Goal: Communication & Community: Answer question/provide support

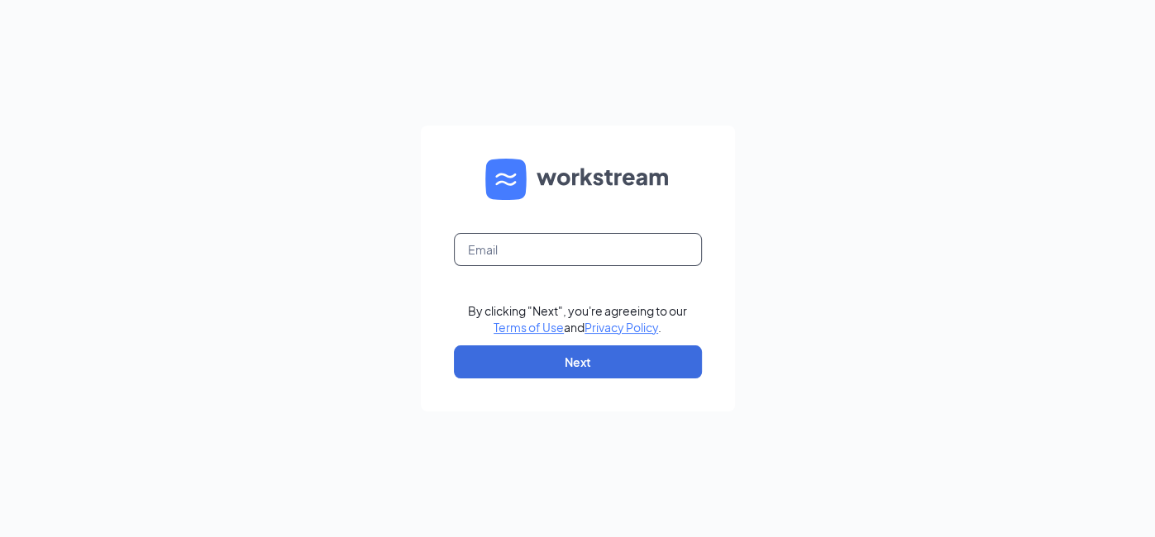
click at [530, 250] on input "text" at bounding box center [578, 249] width 248 height 33
type input "talent-triangle@arosacare.com"
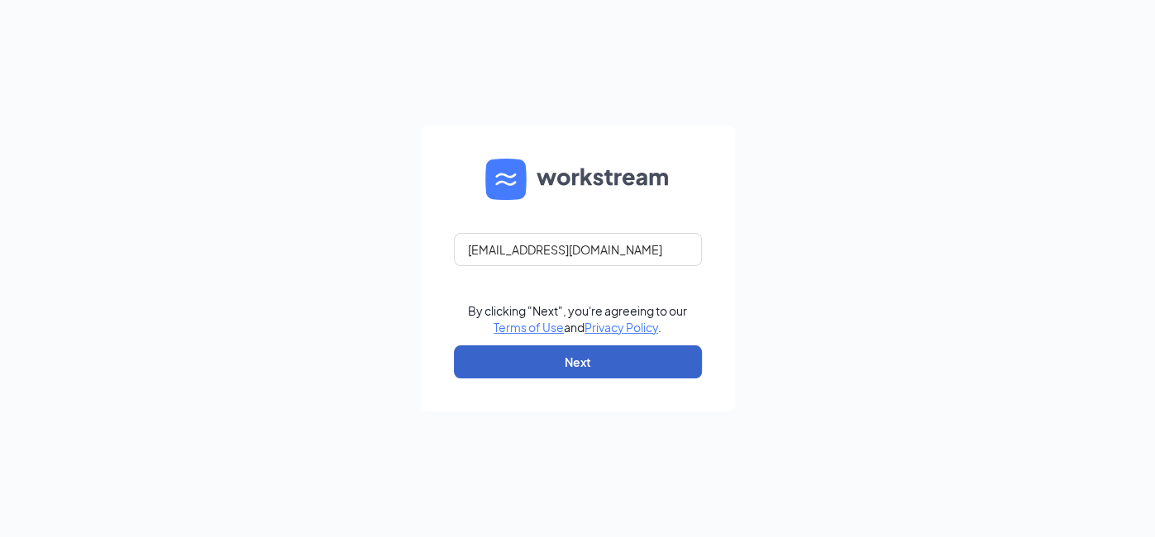
click at [613, 358] on button "Next" at bounding box center [578, 361] width 248 height 33
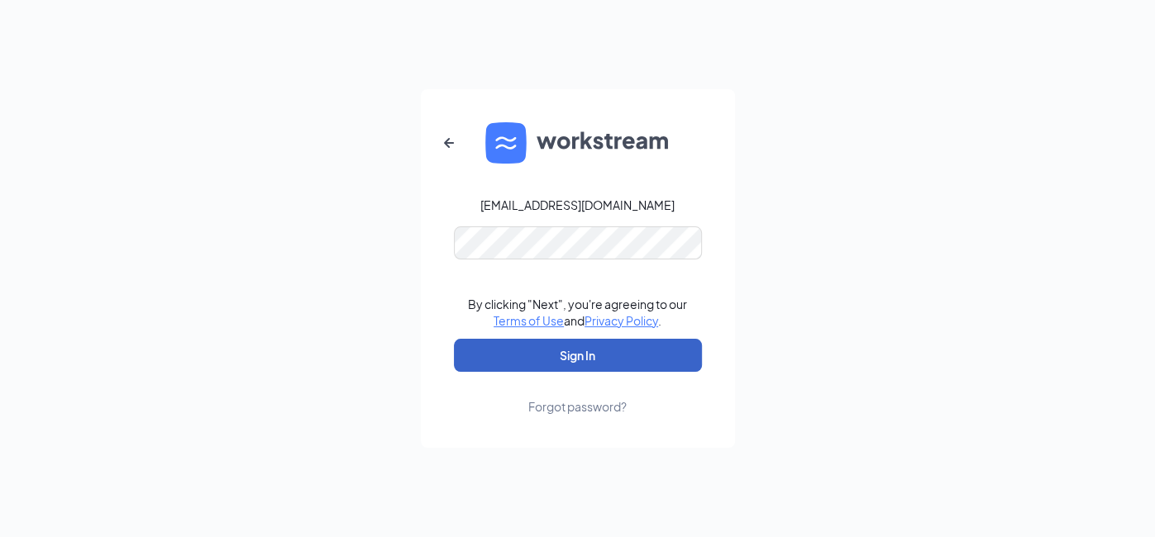
click at [595, 362] on button "Sign In" at bounding box center [578, 355] width 248 height 33
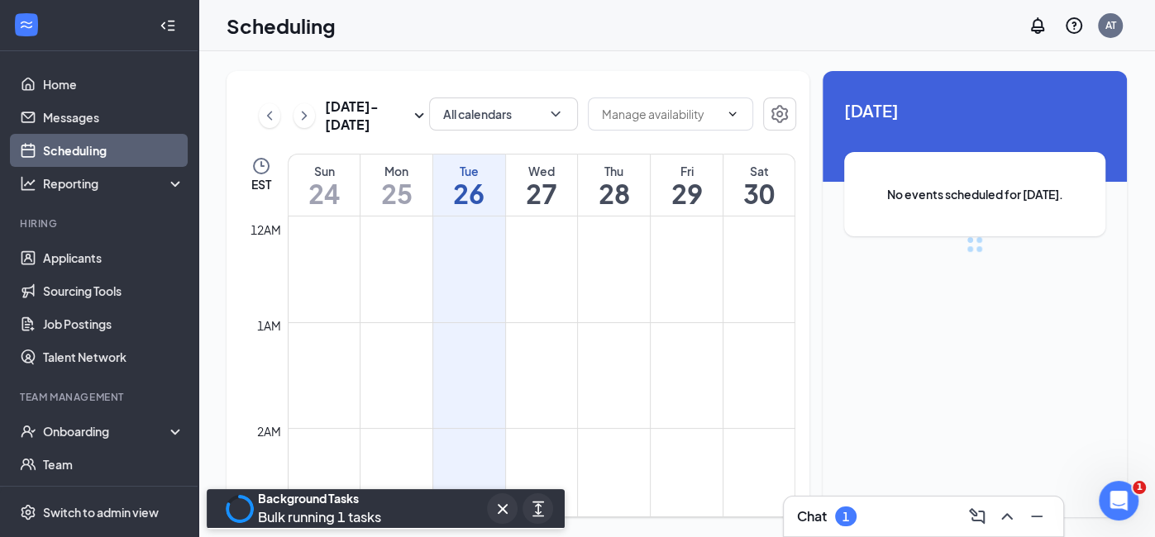
scroll to position [812, 0]
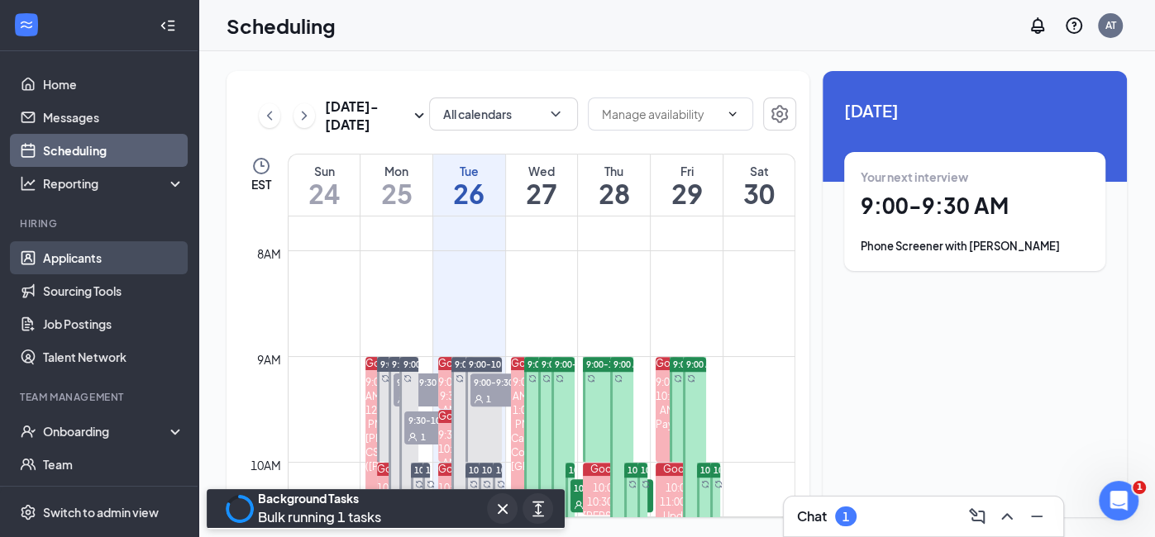
click at [83, 261] on link "Applicants" at bounding box center [113, 257] width 141 height 33
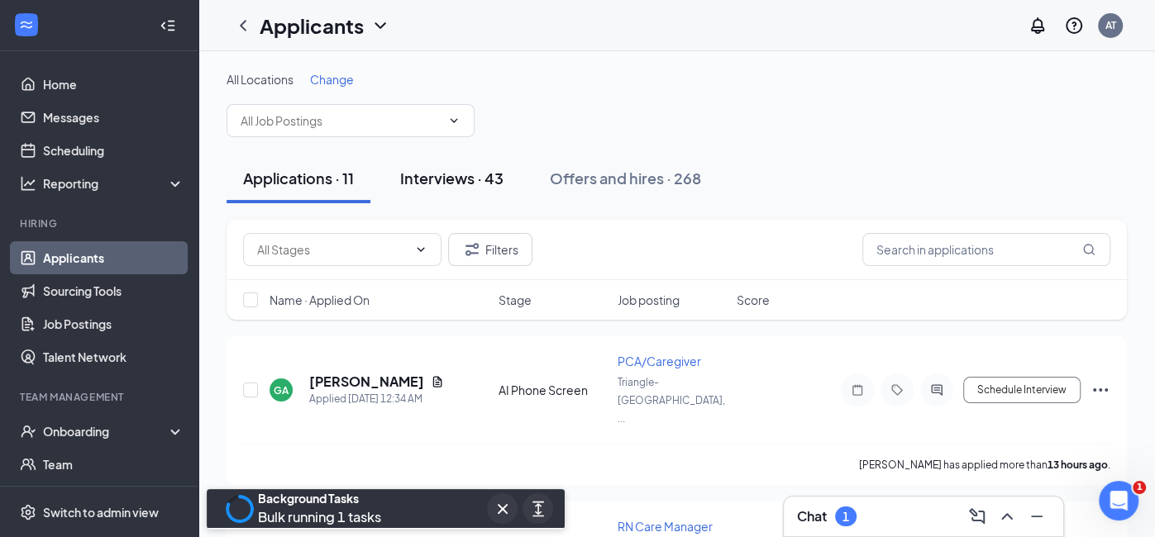
click at [439, 172] on div "Interviews · 43" at bounding box center [451, 178] width 103 height 21
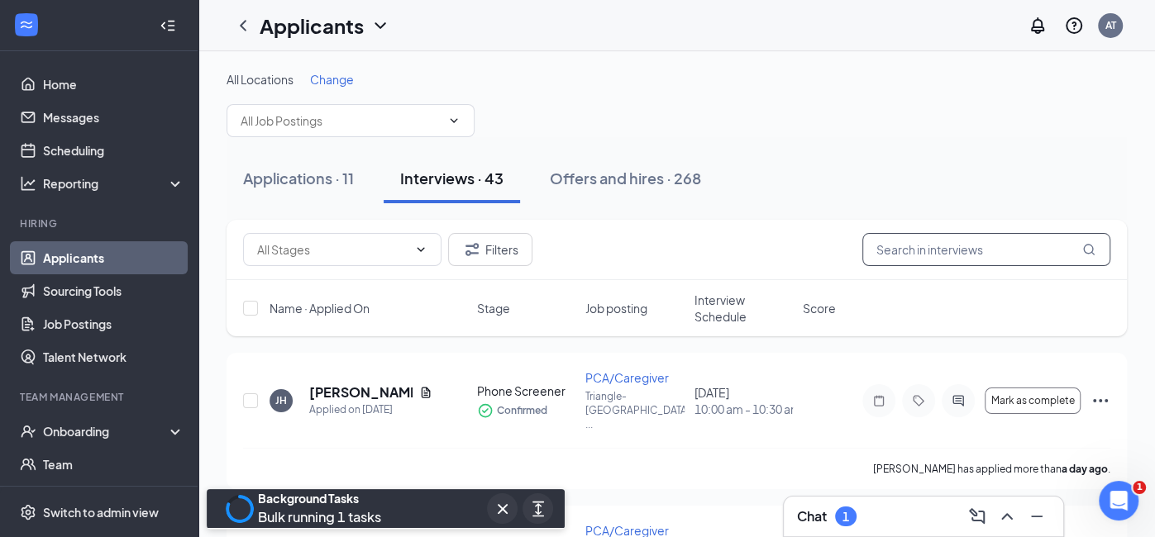
click at [893, 246] on input "text" at bounding box center [986, 249] width 248 height 33
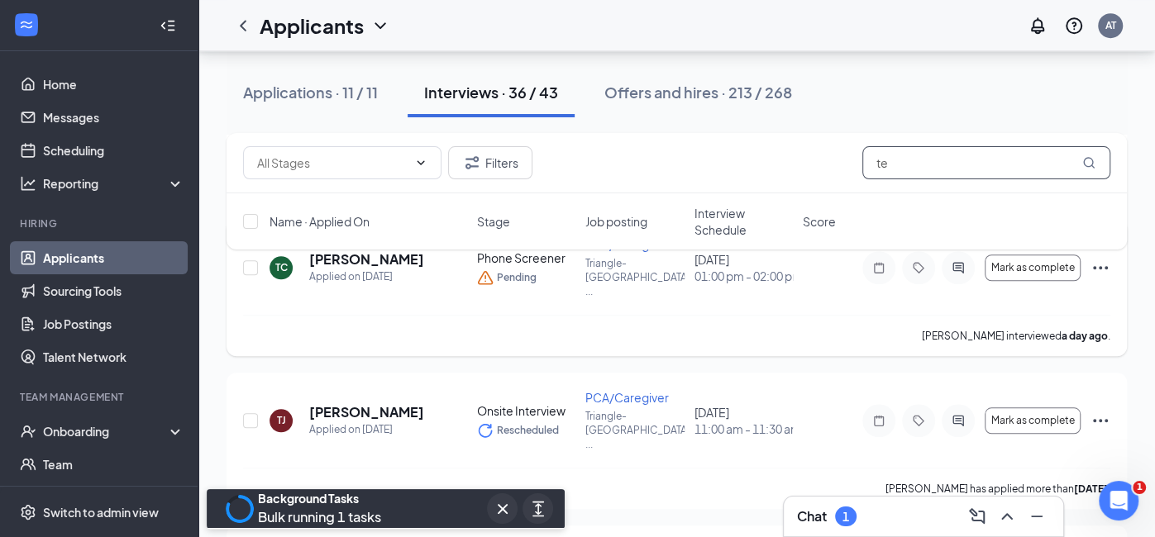
scroll to position [913, 0]
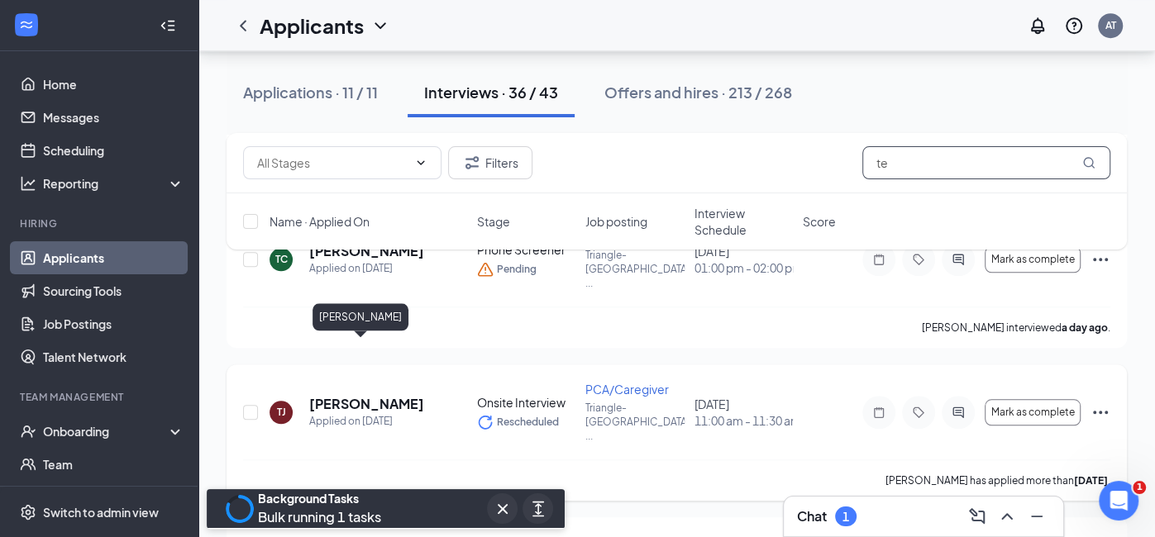
type input "te"
click at [353, 395] on h5 "[PERSON_NAME]" at bounding box center [366, 404] width 115 height 18
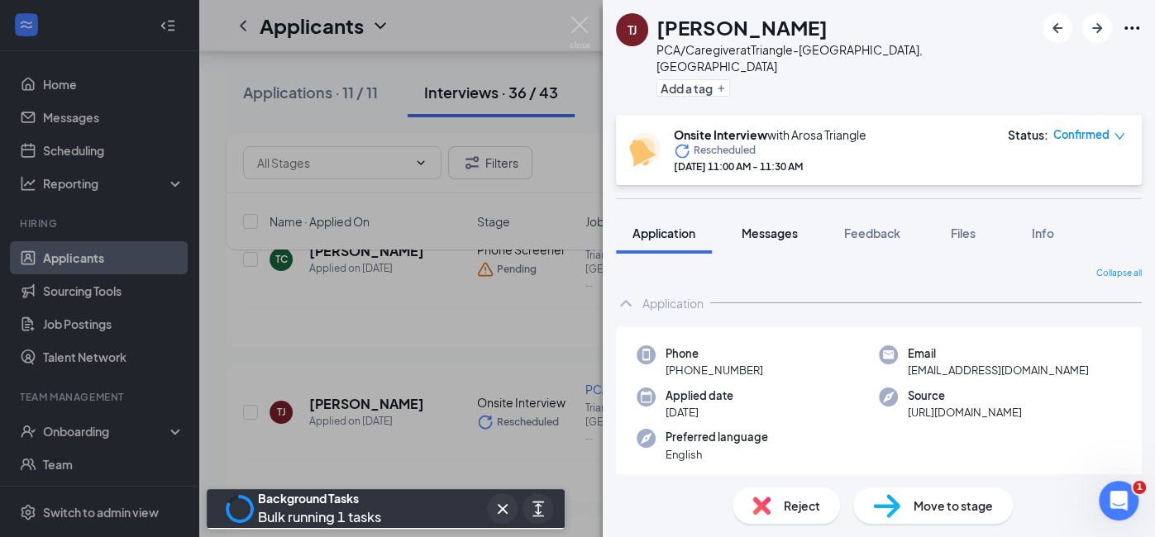
click at [779, 226] on span "Messages" at bounding box center [769, 233] width 56 height 15
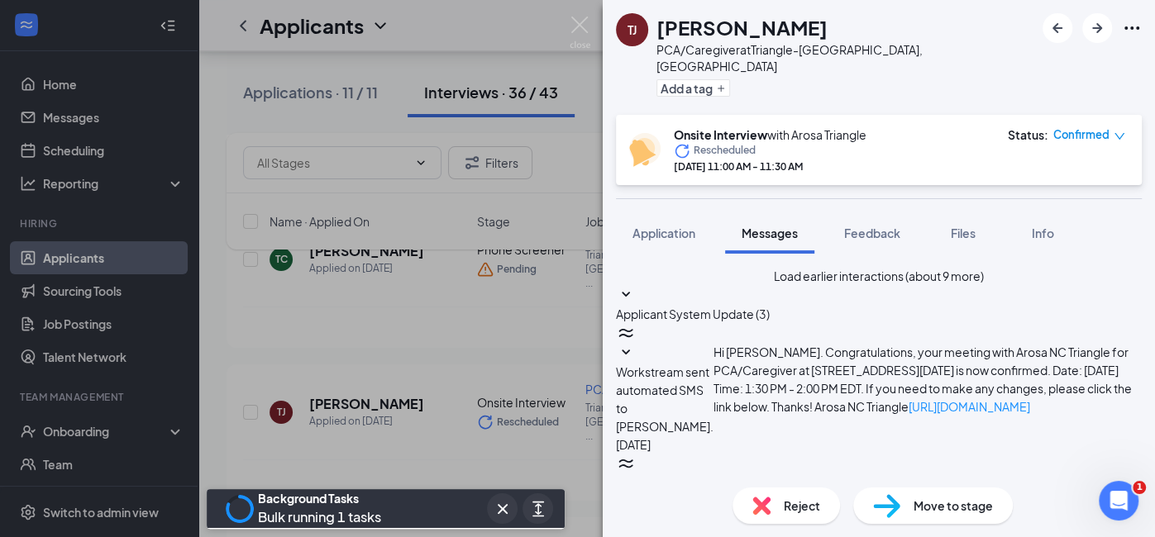
click at [793, 271] on button "Load earlier interactions (about 9 more)" at bounding box center [879, 276] width 210 height 18
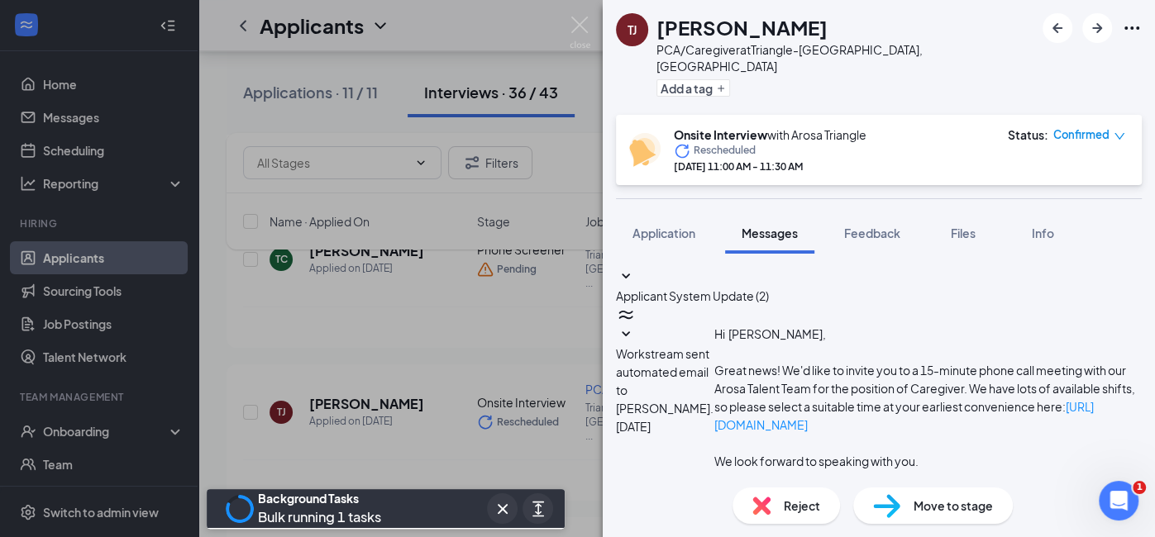
scroll to position [1068, 0]
click at [860, 226] on span "Feedback" at bounding box center [872, 233] width 56 height 15
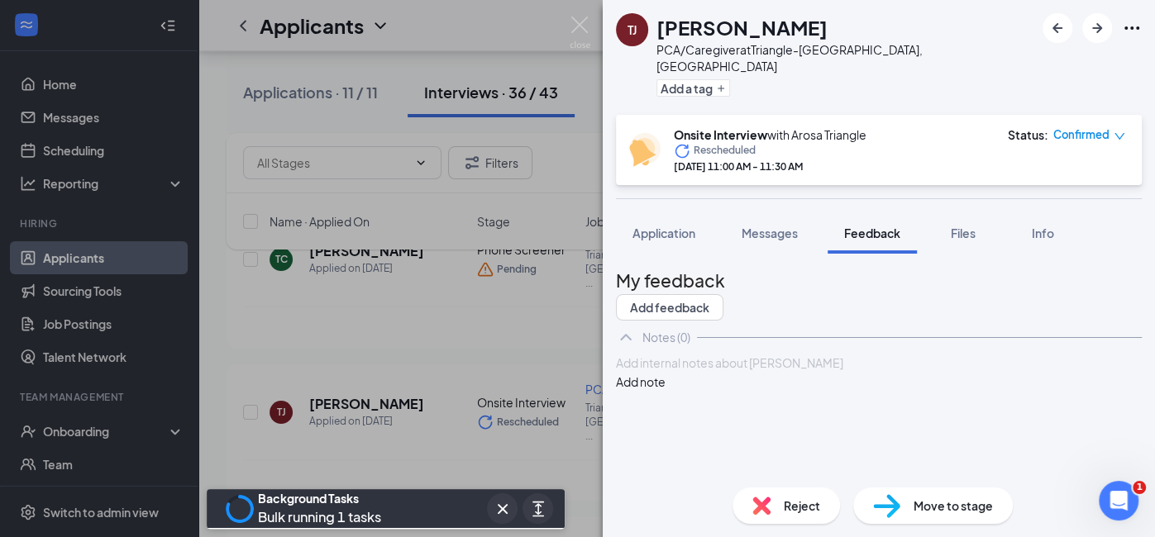
click at [656, 372] on div at bounding box center [879, 363] width 524 height 17
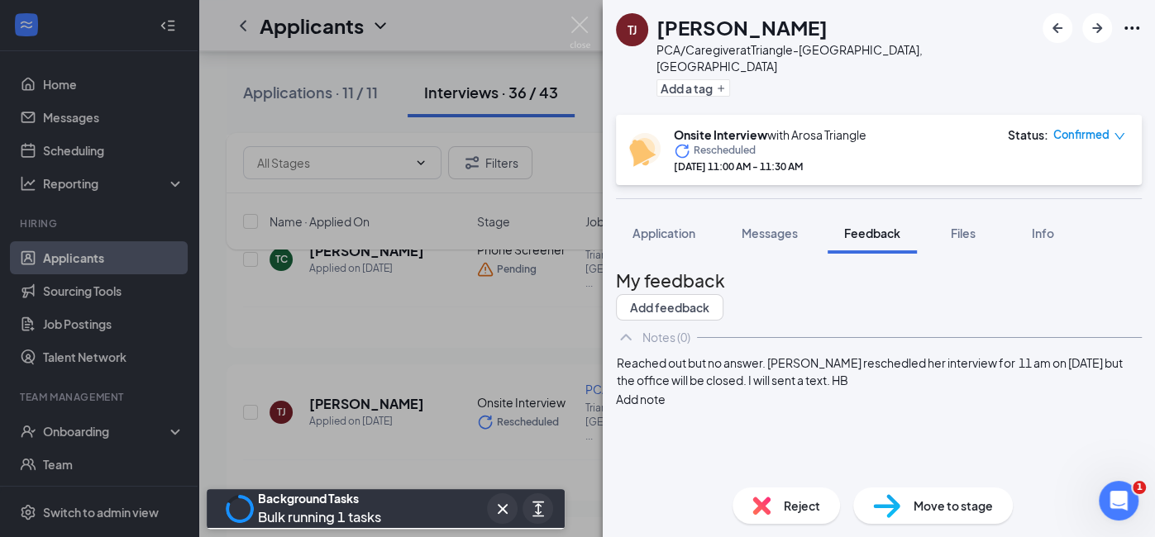
click at [665, 393] on button "Add note" at bounding box center [641, 399] width 50 height 18
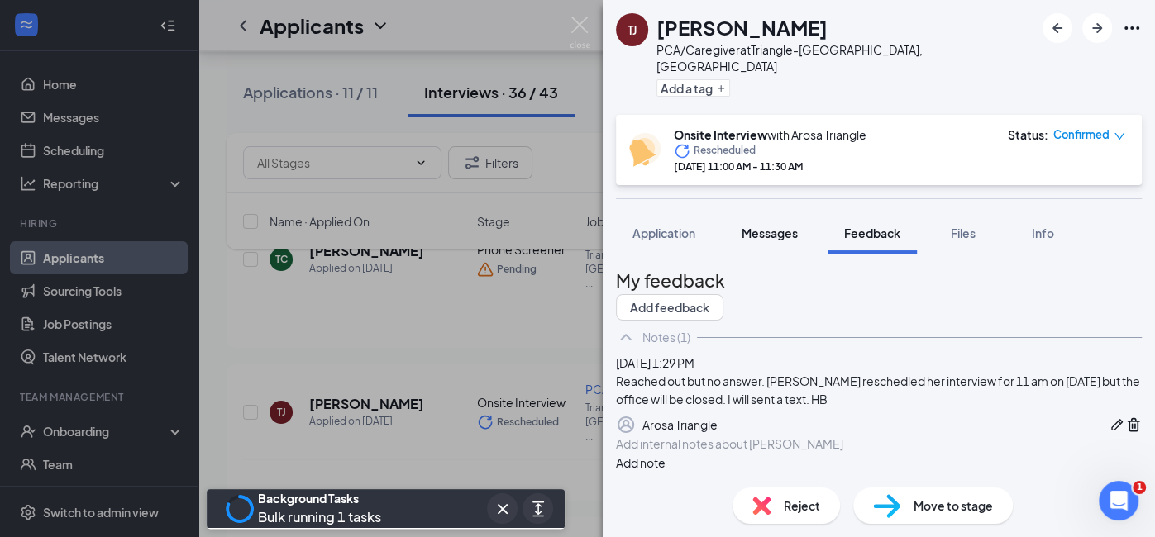
click at [774, 226] on span "Messages" at bounding box center [769, 233] width 56 height 15
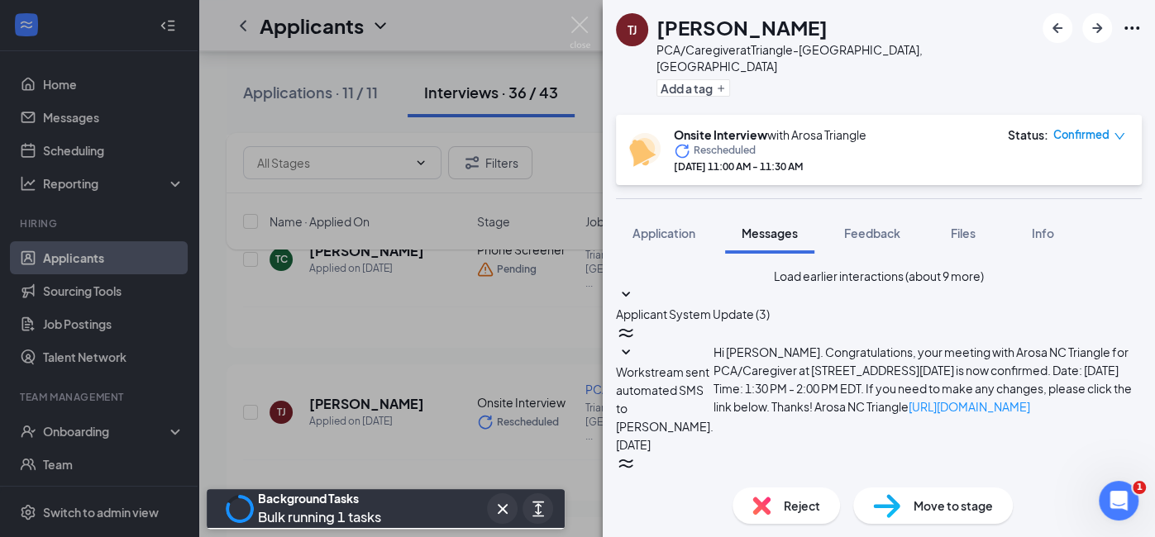
scroll to position [559, 0]
type textarea "Hello [PERSON_NAME]. I see you rescheduled the interview [DATE] to [DATE] 11am.…"
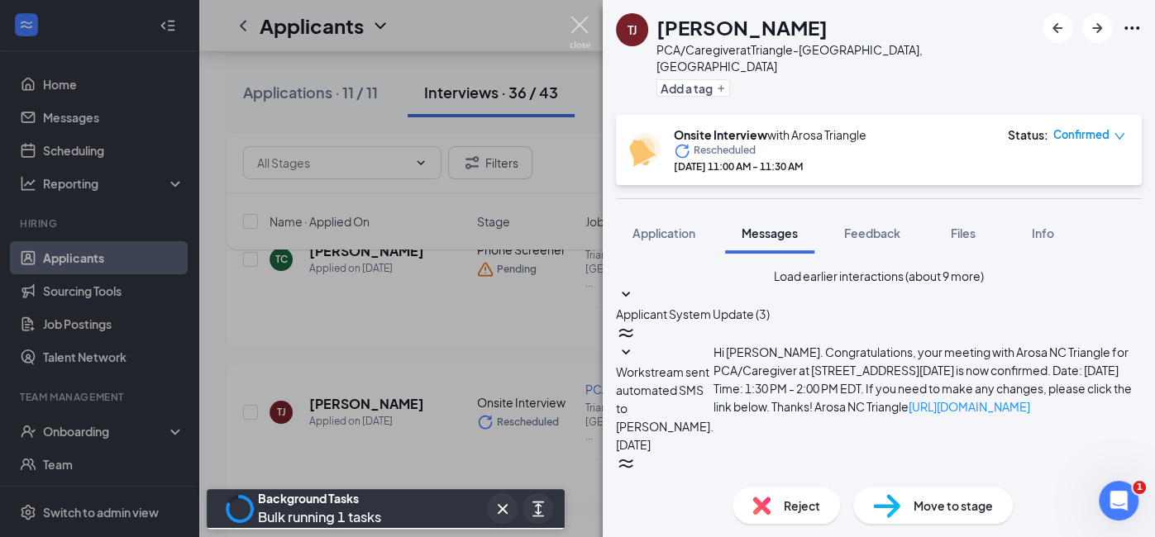
click at [580, 24] on img at bounding box center [579, 33] width 21 height 32
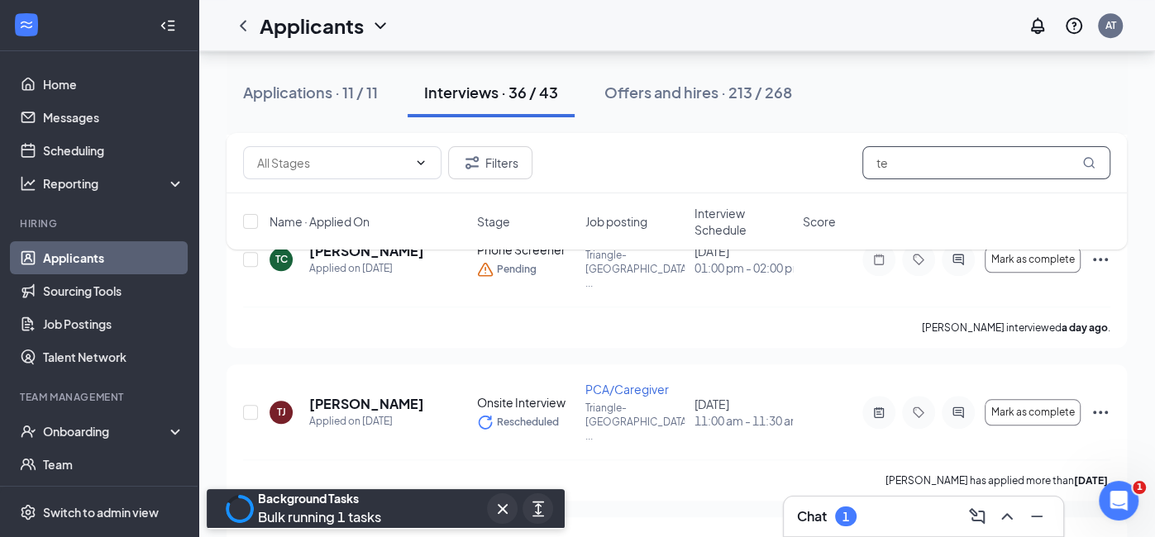
click at [895, 164] on input "te" at bounding box center [986, 162] width 248 height 33
type input "t"
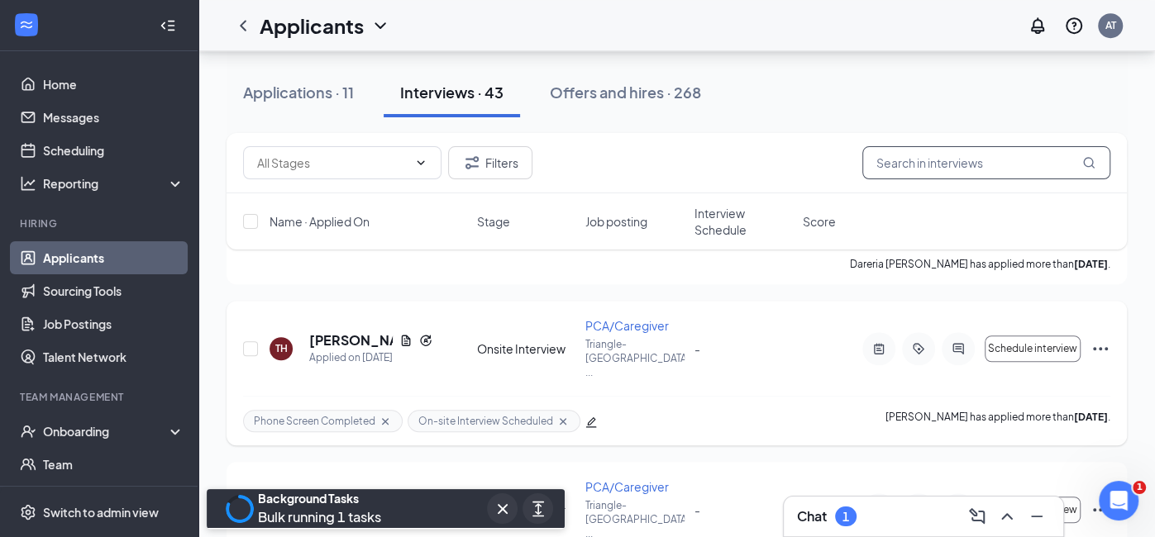
scroll to position [664, 0]
click at [879, 502] on icon "Note" at bounding box center [879, 508] width 20 height 13
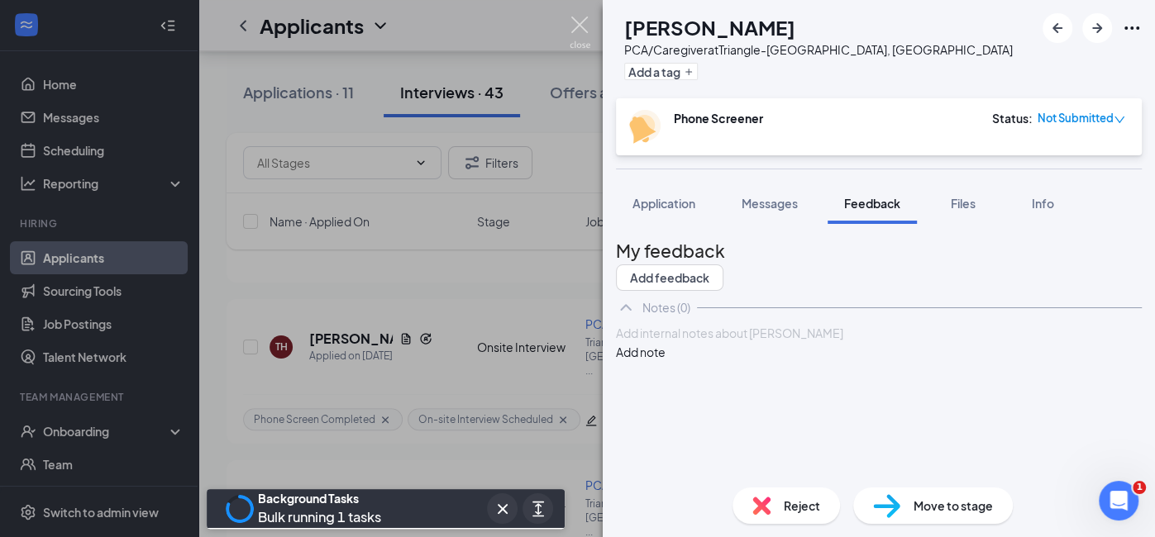
click at [584, 28] on img at bounding box center [579, 33] width 21 height 32
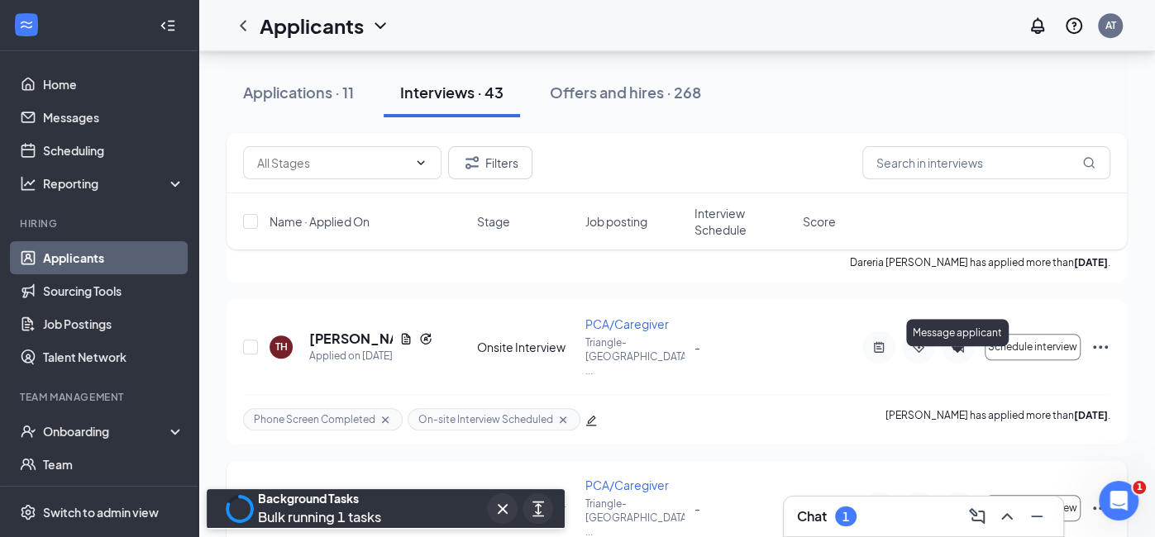
click at [955, 502] on icon "ActiveChat" at bounding box center [957, 507] width 11 height 11
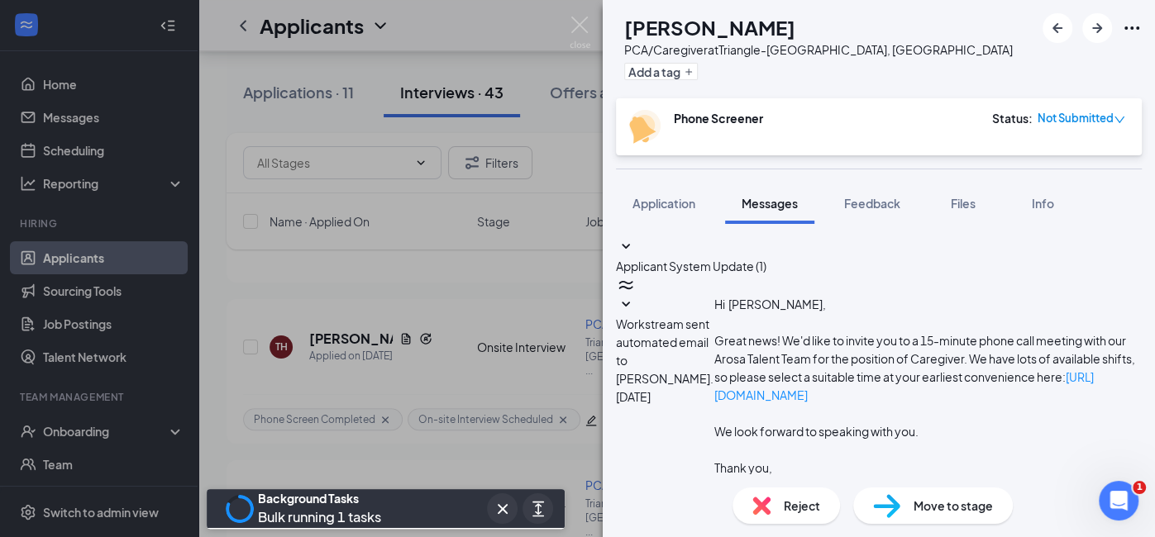
scroll to position [286, 0]
click at [582, 20] on img at bounding box center [579, 33] width 21 height 32
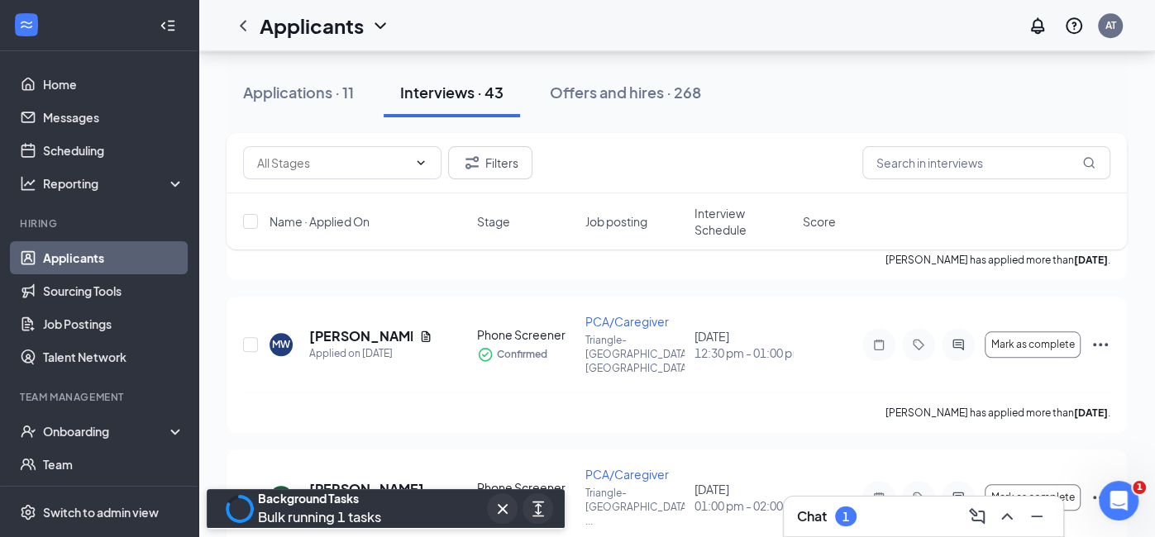
scroll to position [986, 0]
